Goal: Information Seeking & Learning: Learn about a topic

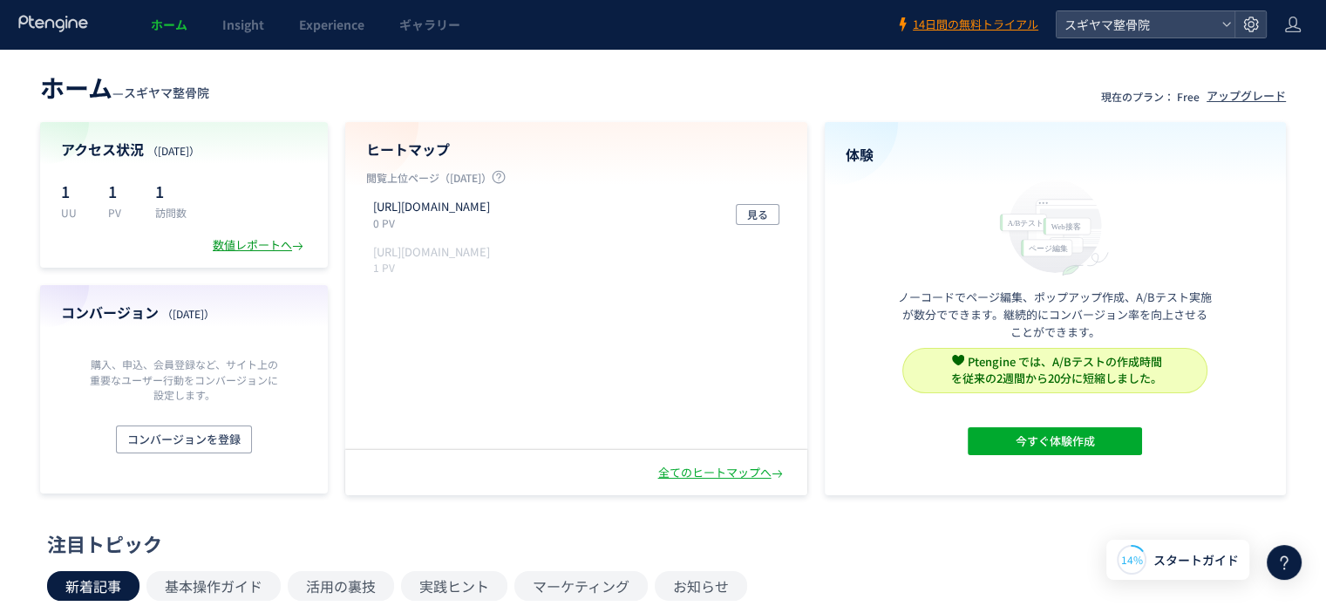
click at [259, 247] on div "数値レポートへ" at bounding box center [260, 245] width 94 height 17
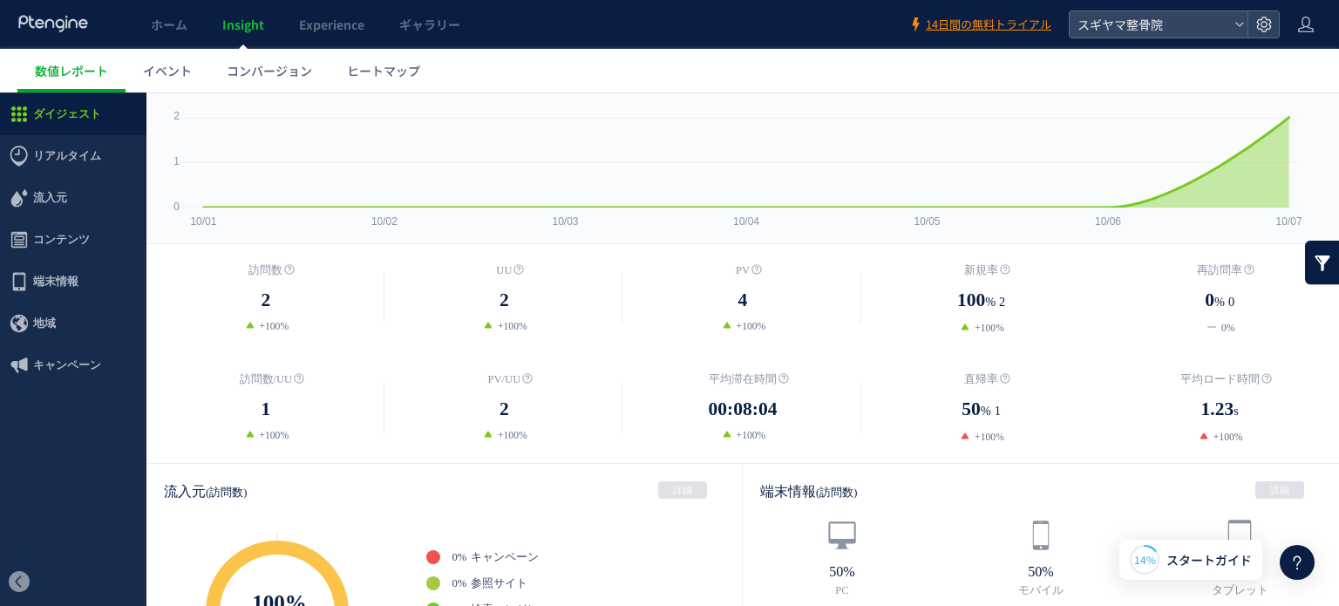
scroll to position [145, 0]
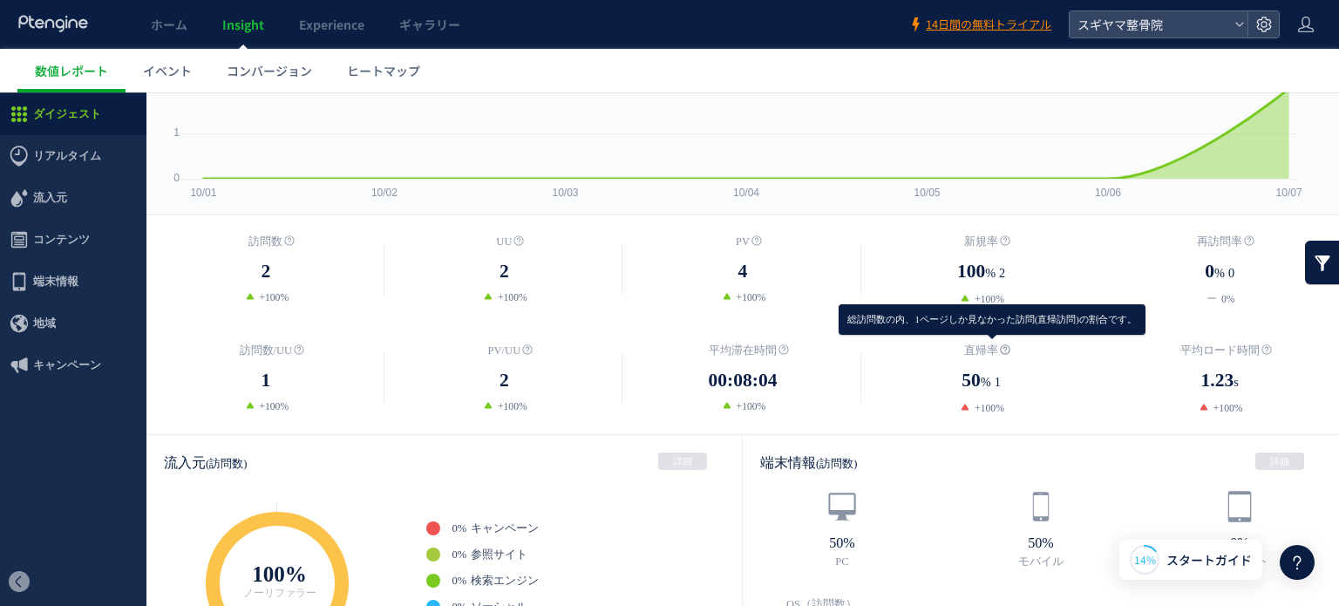
click at [1000, 345] on icon at bounding box center [1005, 349] width 10 height 10
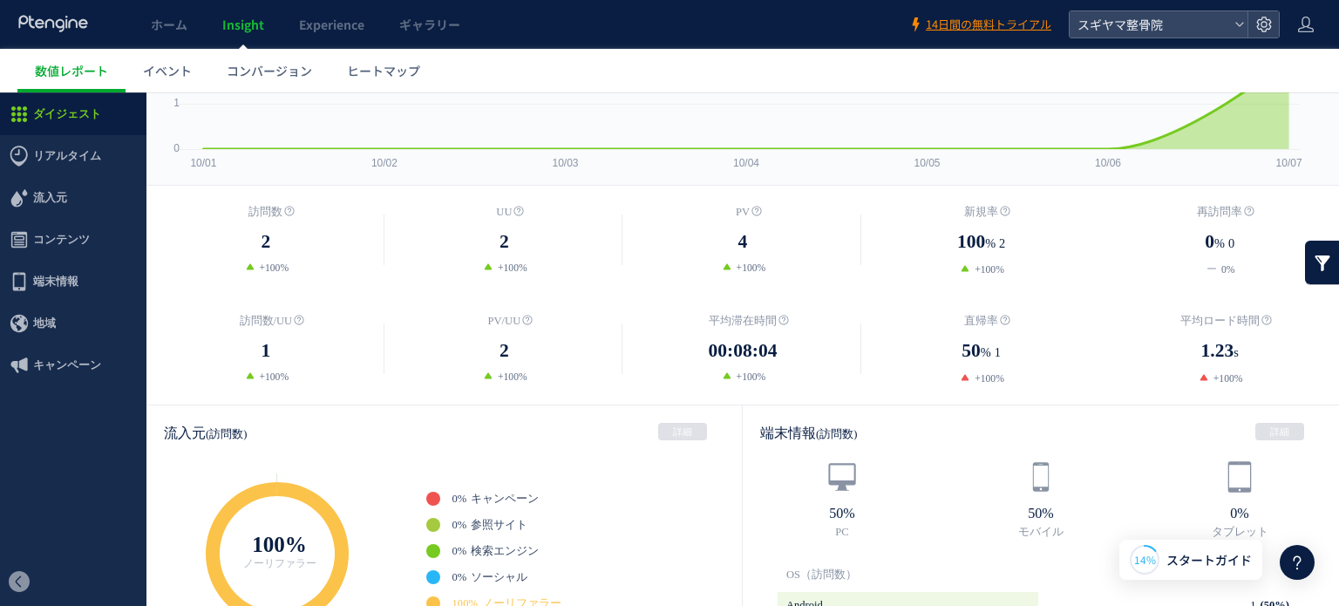
scroll to position [87, 0]
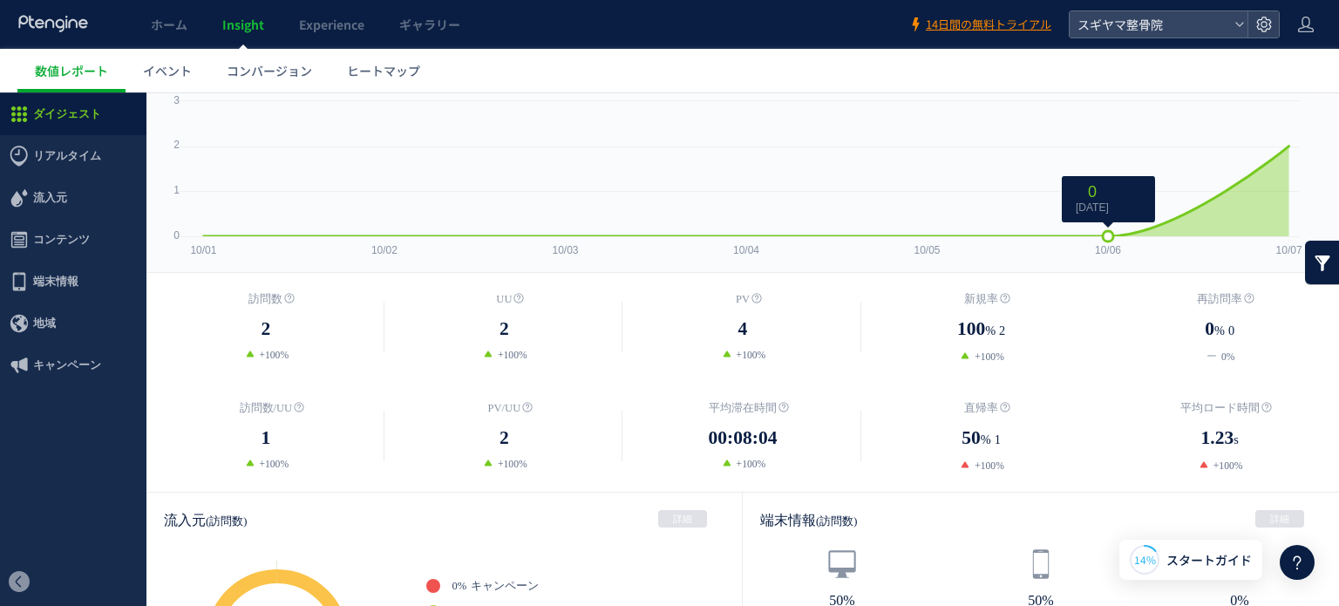
drag, startPoint x: 1109, startPoint y: 233, endPoint x: 1182, endPoint y: 233, distance: 73.2
click at [1182, 233] on g at bounding box center [745, 193] width 1103 height 95
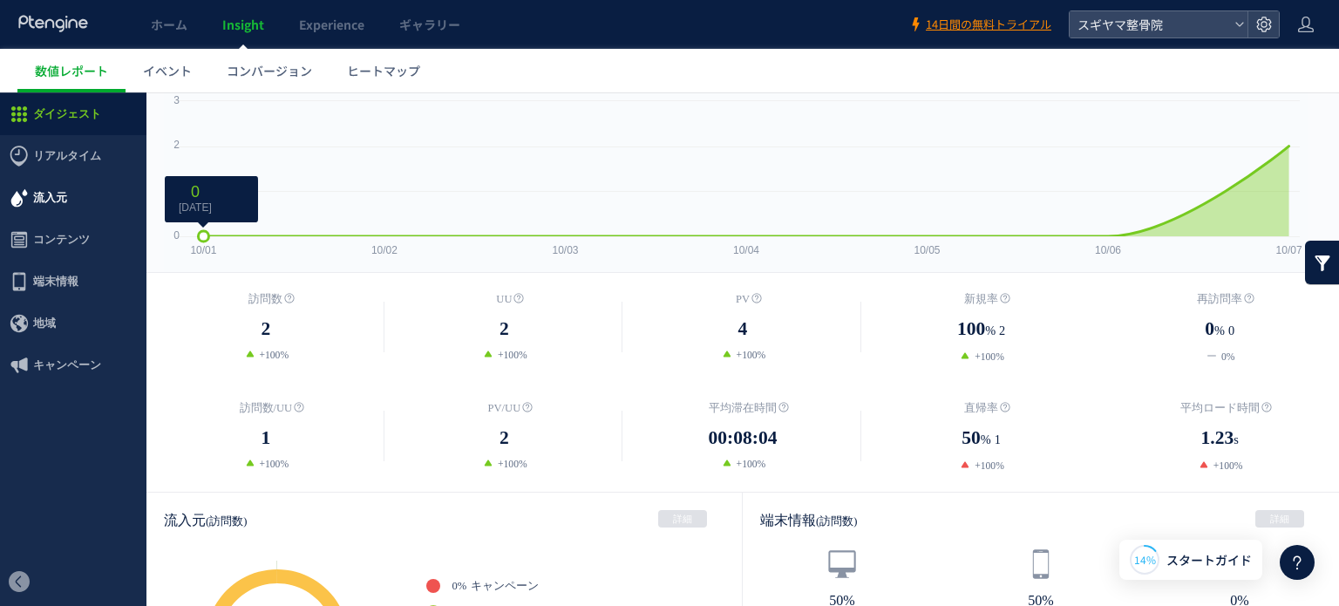
scroll to position [58, 0]
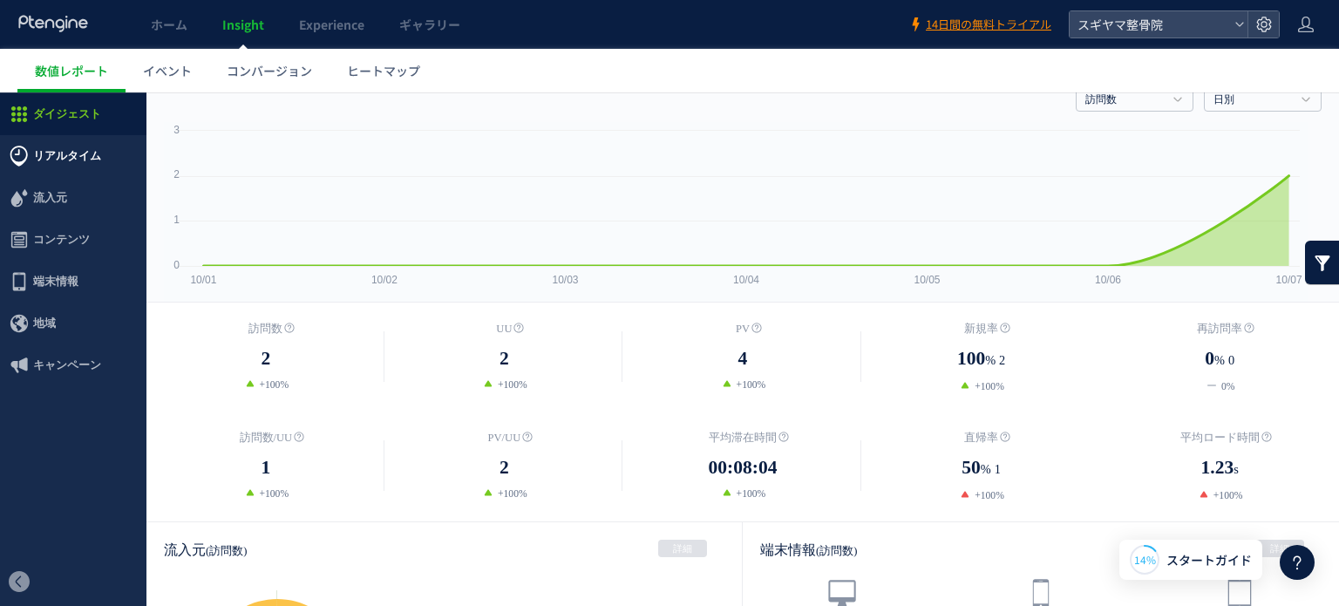
click at [73, 160] on span "リアルタイム" at bounding box center [67, 156] width 68 height 42
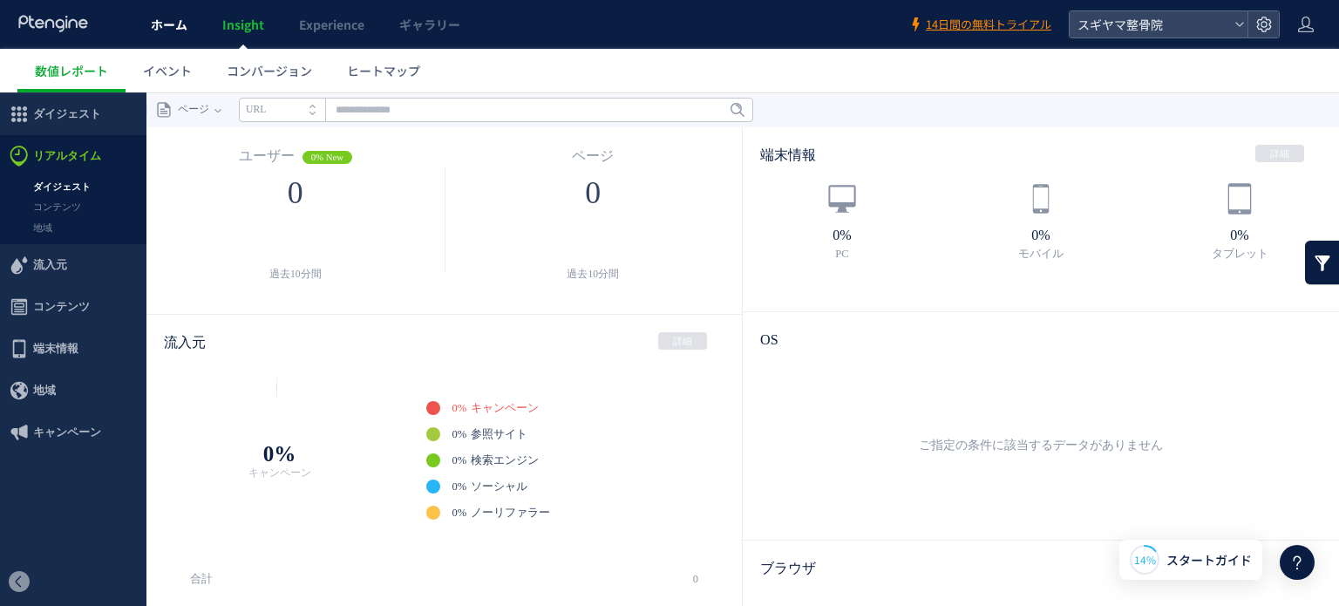
click at [175, 30] on span "ホーム" at bounding box center [169, 24] width 37 height 17
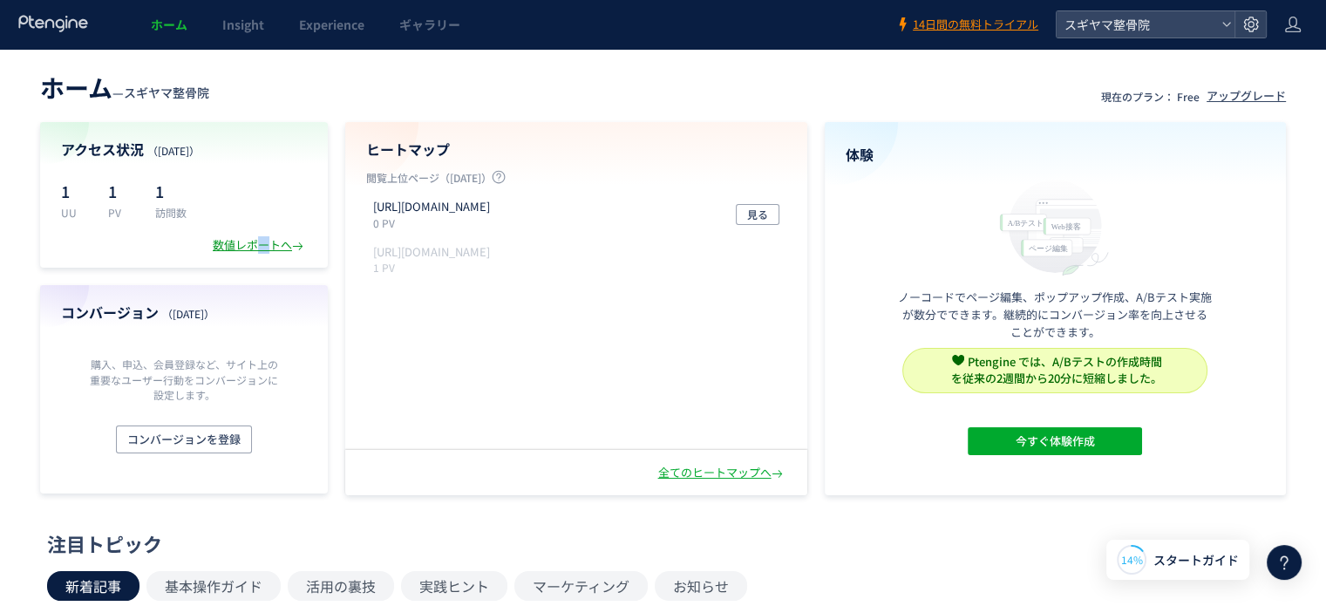
click at [262, 242] on div "数値レポートへ" at bounding box center [260, 245] width 94 height 17
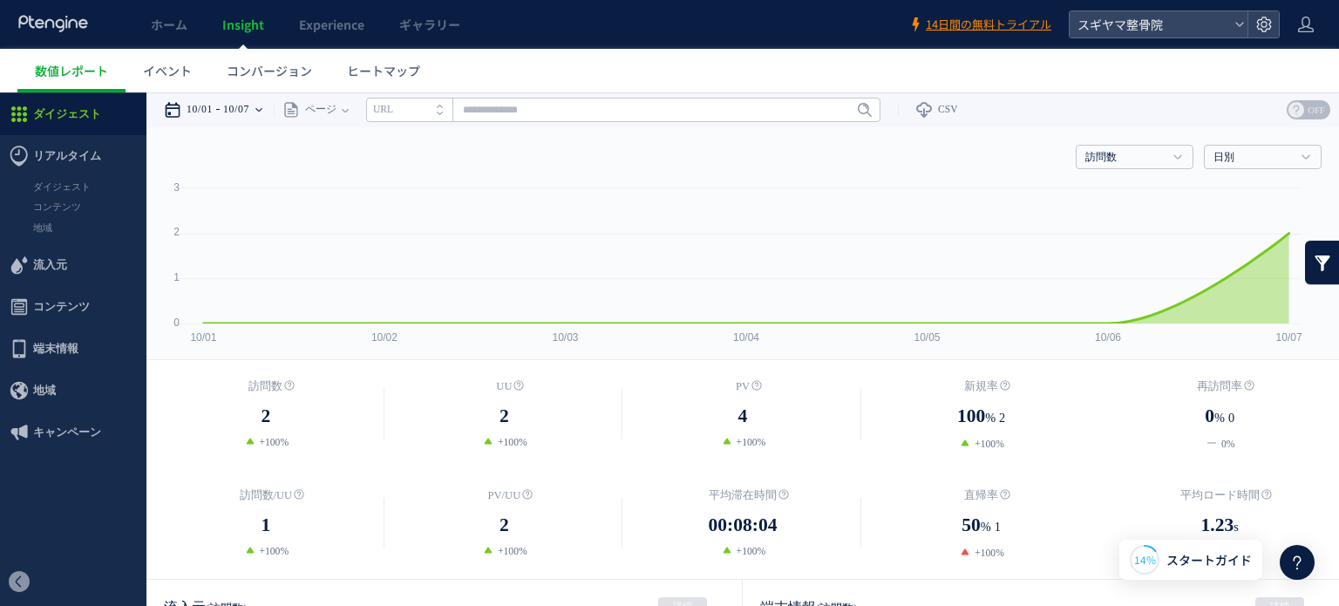
click at [262, 111] on icon at bounding box center [258, 109] width 7 height 3
click at [342, 105] on div "ページ" at bounding box center [308, 109] width 68 height 35
click at [371, 70] on span "ヒートマップ" at bounding box center [383, 70] width 73 height 17
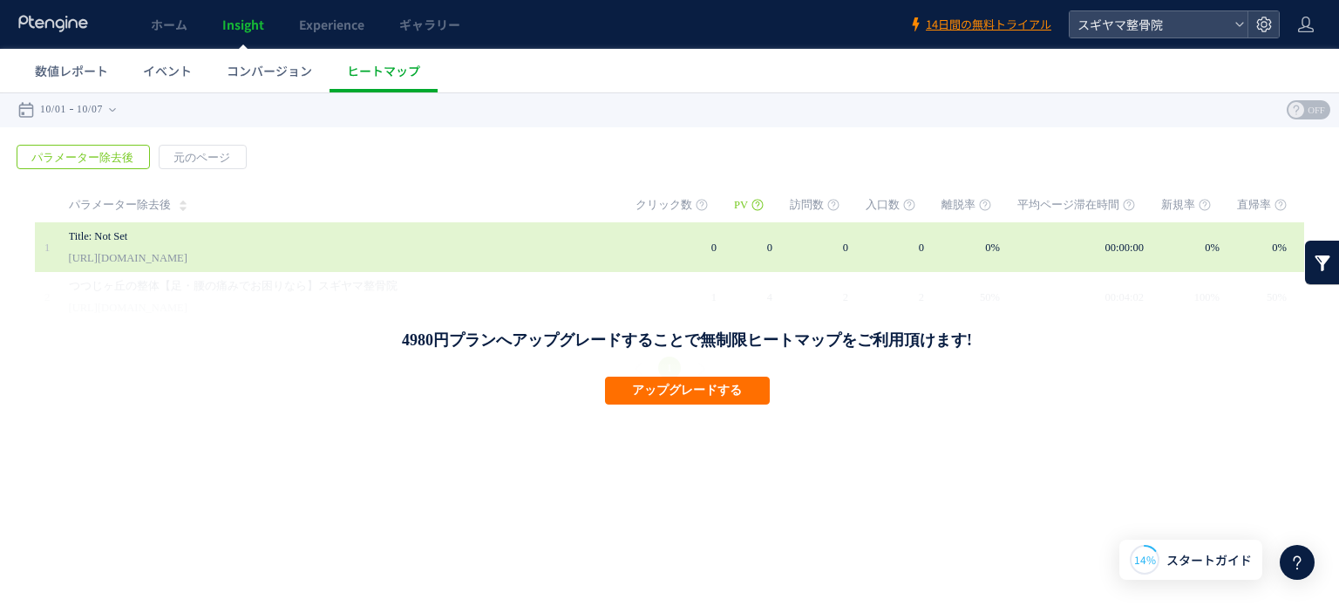
click at [196, 268] on div "Title: Not Set [URL][DOMAIN_NAME]" at bounding box center [340, 247] width 542 height 50
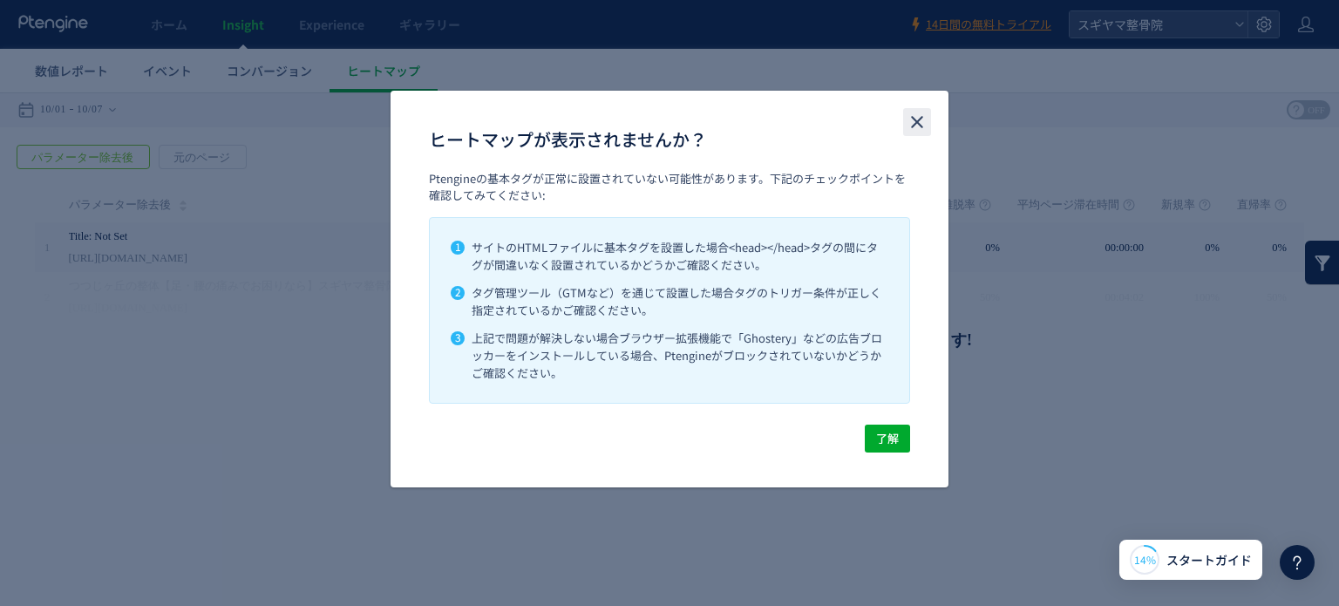
click at [912, 122] on icon "close" at bounding box center [917, 122] width 21 height 21
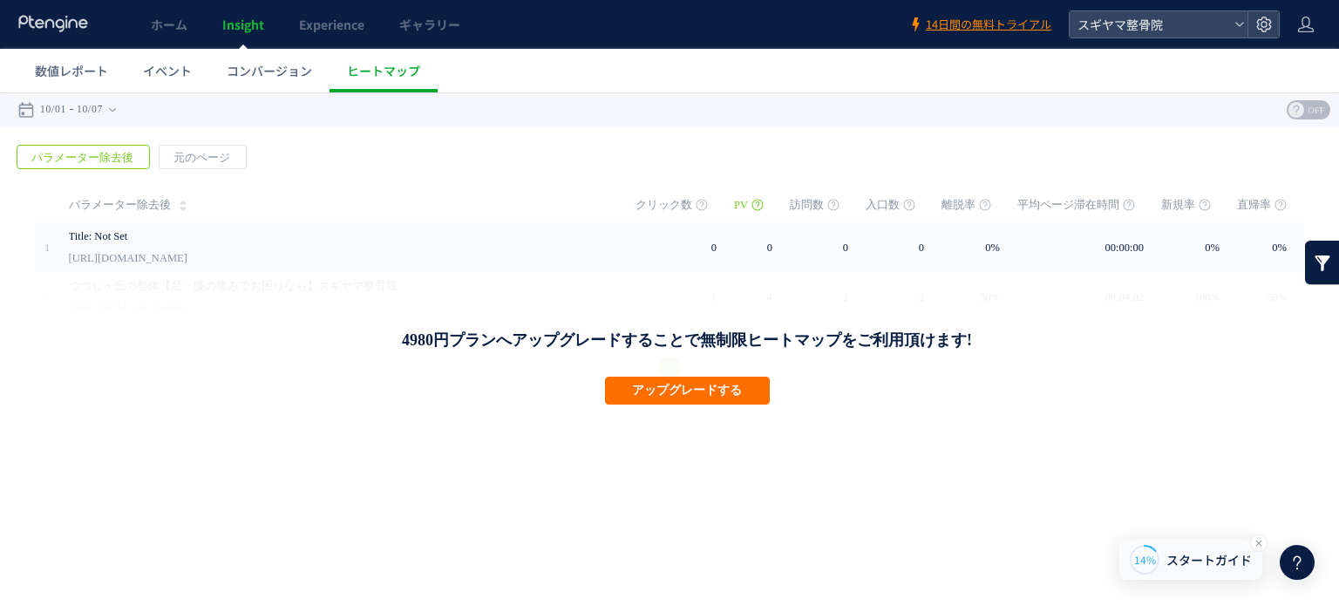
click at [1141, 561] on span "14%" at bounding box center [1145, 559] width 22 height 15
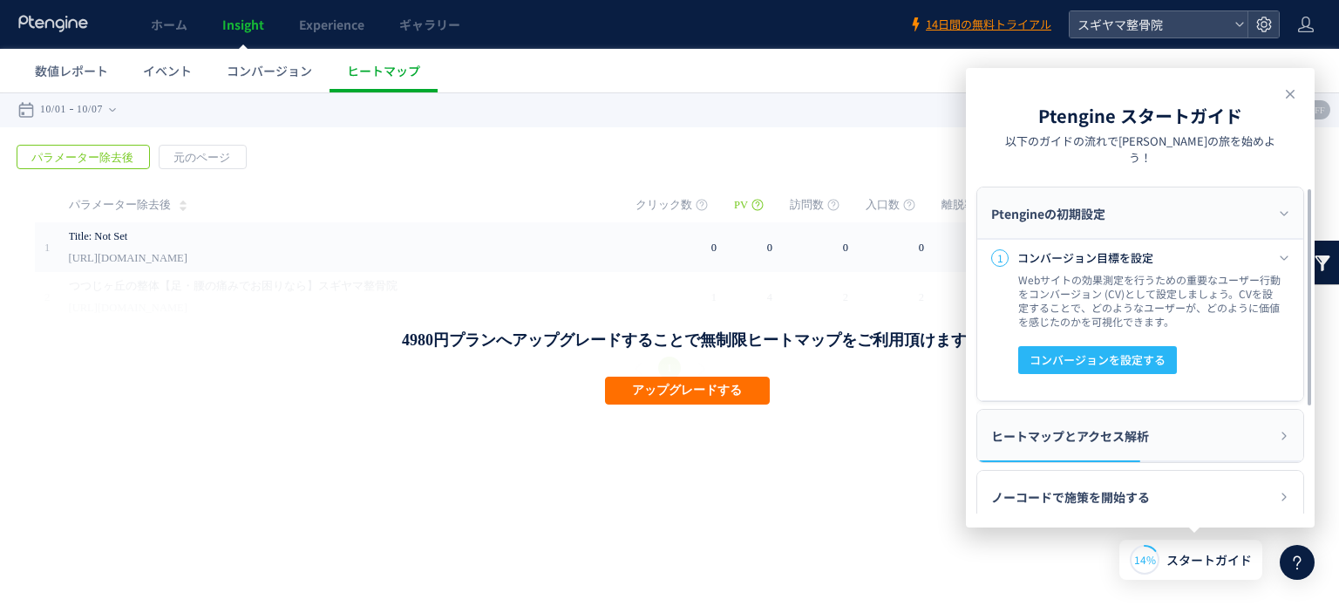
click at [1107, 426] on span "ヒートマップとアクセス解析" at bounding box center [1070, 436] width 158 height 52
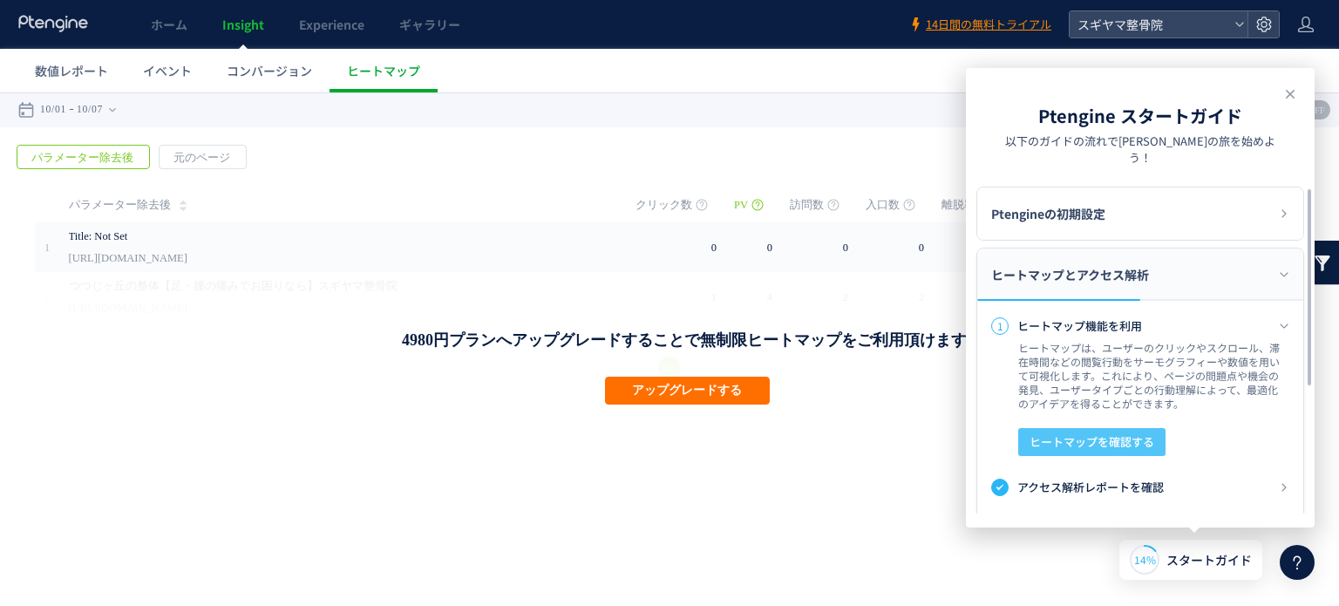
click at [1123, 428] on span "ヒートマップを確認する" at bounding box center [1092, 442] width 125 height 28
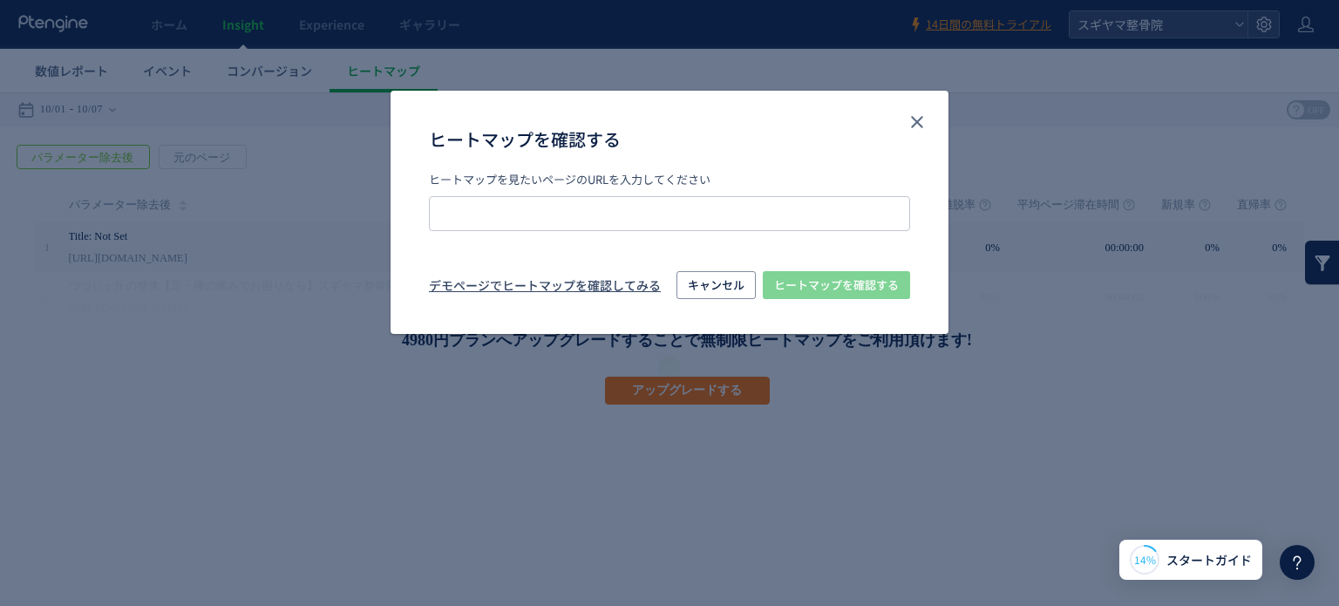
type input "**********"
click at [612, 289] on div "デモページでヒートマップを確認してみる" at bounding box center [545, 284] width 232 height 17
click at [916, 119] on use "close" at bounding box center [917, 122] width 12 height 12
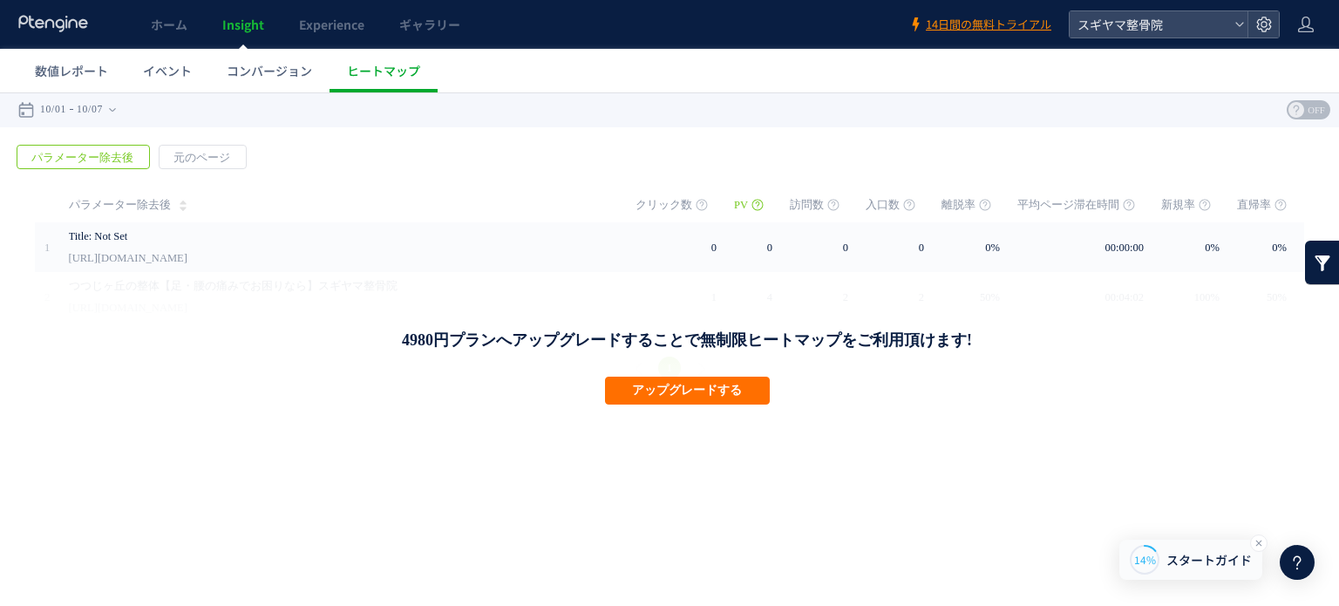
drag, startPoint x: 1147, startPoint y: 562, endPoint x: 1137, endPoint y: 553, distance: 13.6
click at [1147, 562] on span "14%" at bounding box center [1145, 559] width 22 height 15
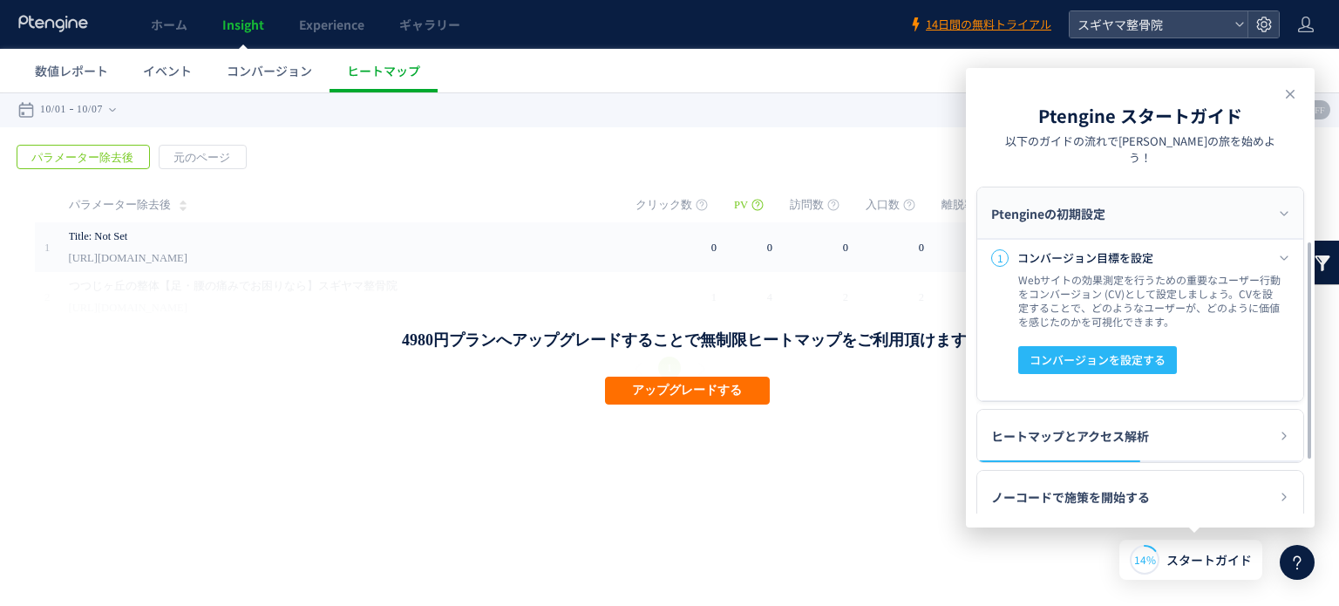
scroll to position [116, 0]
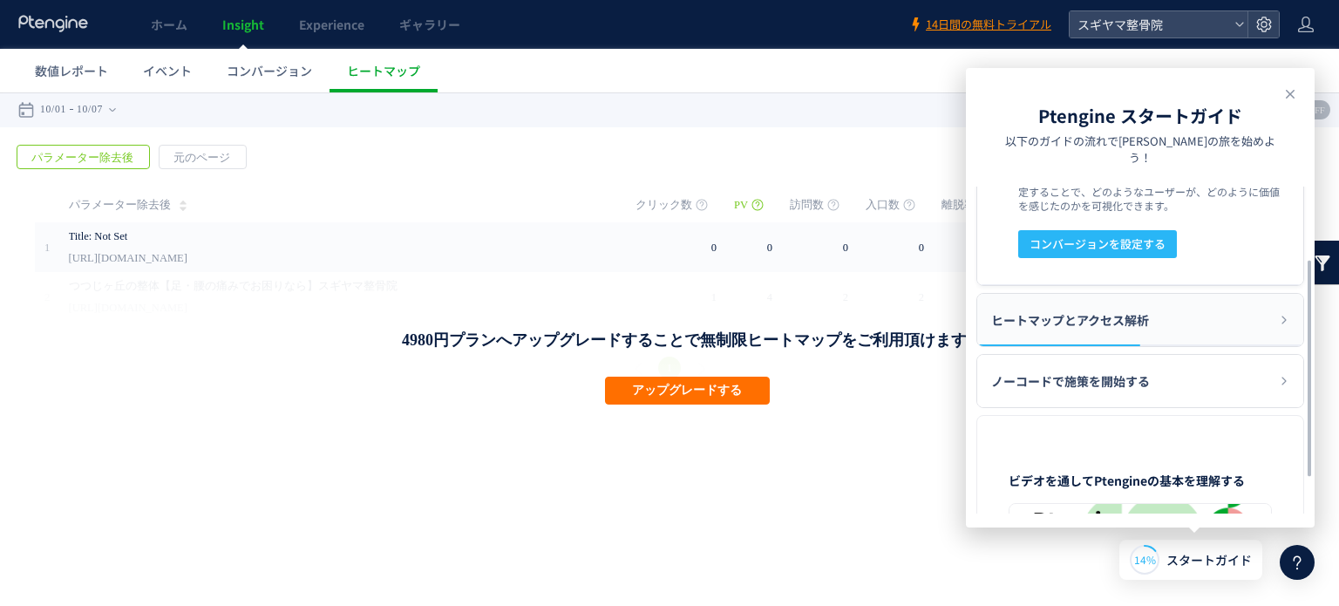
click at [1107, 294] on span "ヒートマップとアクセス解析" at bounding box center [1070, 320] width 158 height 52
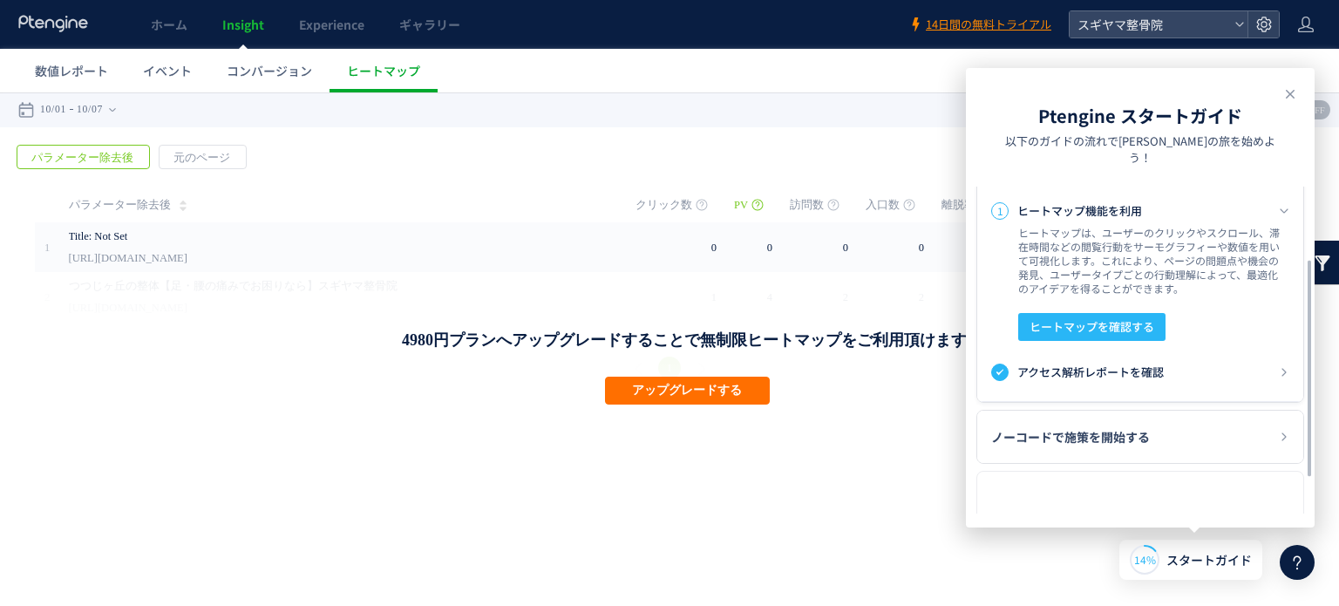
scroll to position [78, 0]
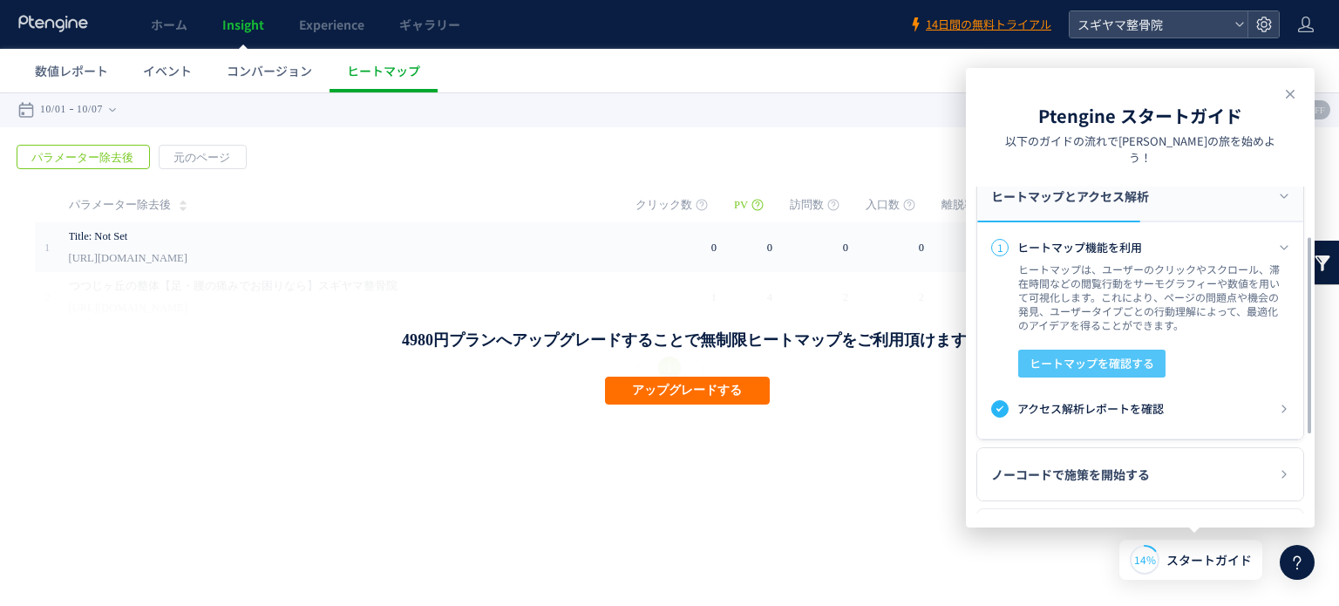
click at [1077, 350] on span "ヒートマップを確認する" at bounding box center [1092, 364] width 125 height 28
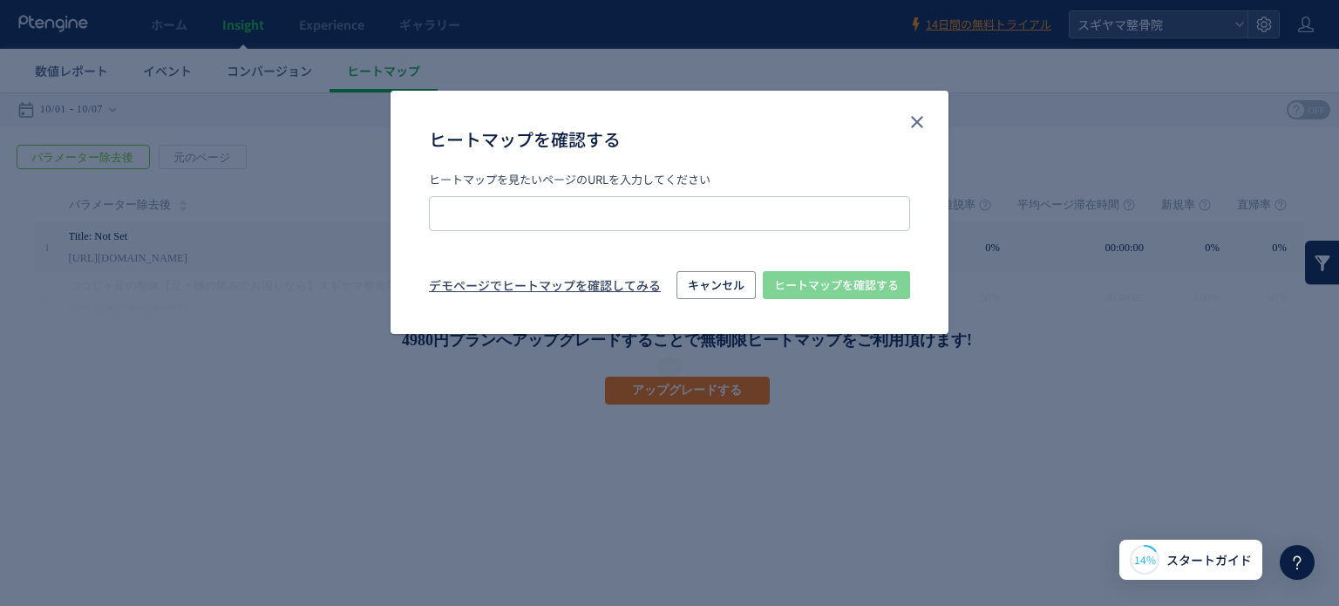
type input "**********"
click at [832, 283] on span "ヒートマップを確認する" at bounding box center [836, 285] width 125 height 28
